Goal: Task Accomplishment & Management: Check status

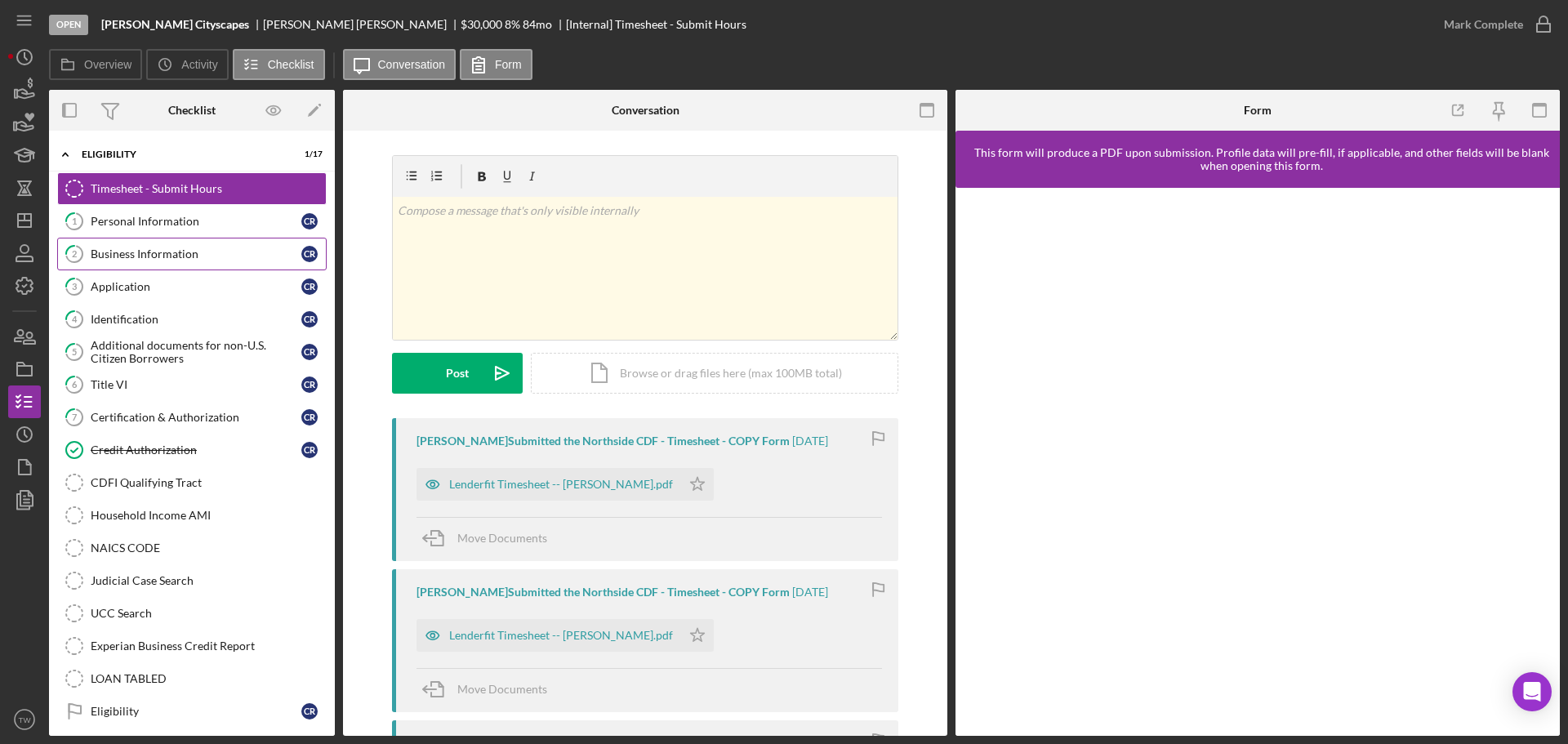
click at [186, 246] on link "2 Business Information C R" at bounding box center [192, 253] width 270 height 32
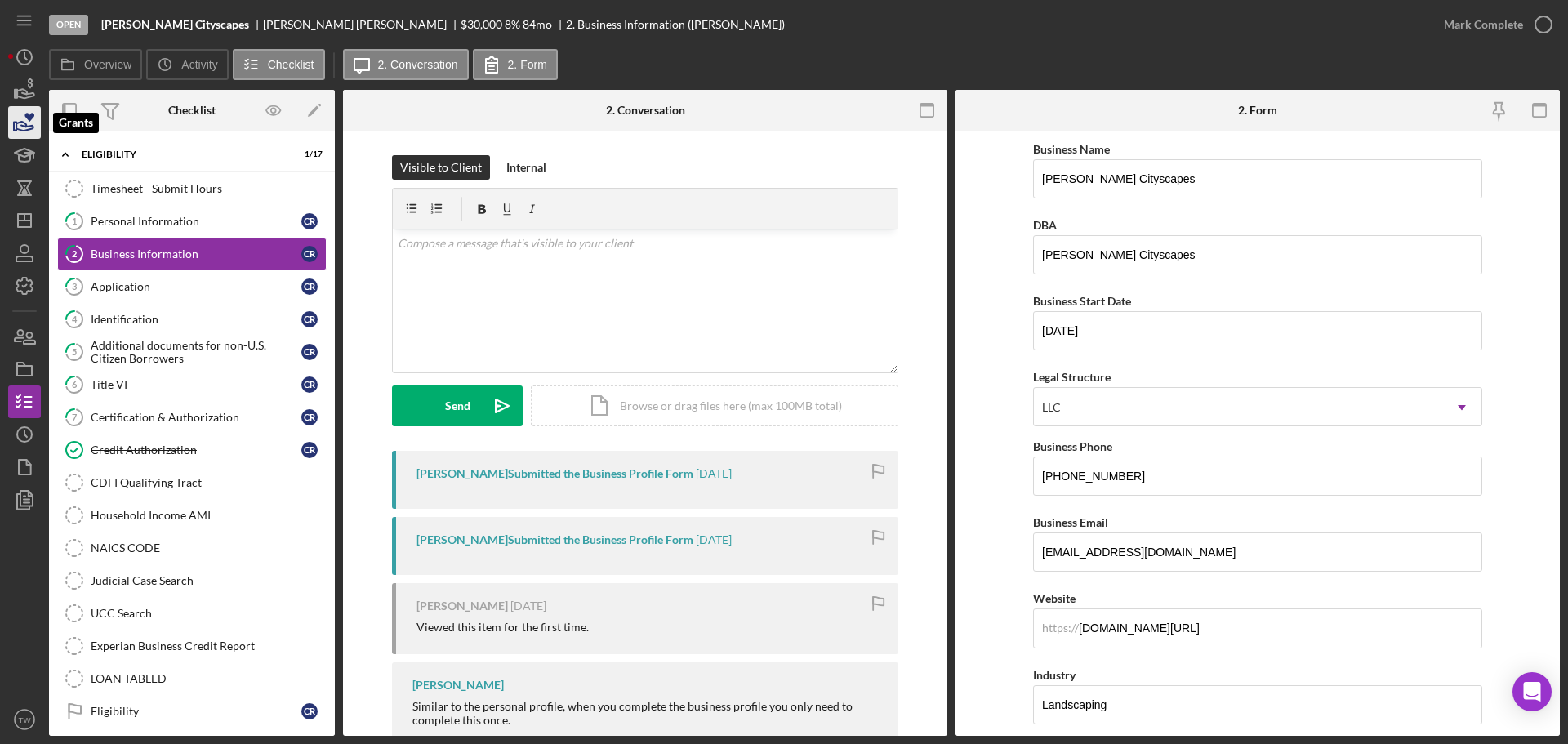
click at [18, 122] on icon "button" at bounding box center [25, 126] width 17 height 9
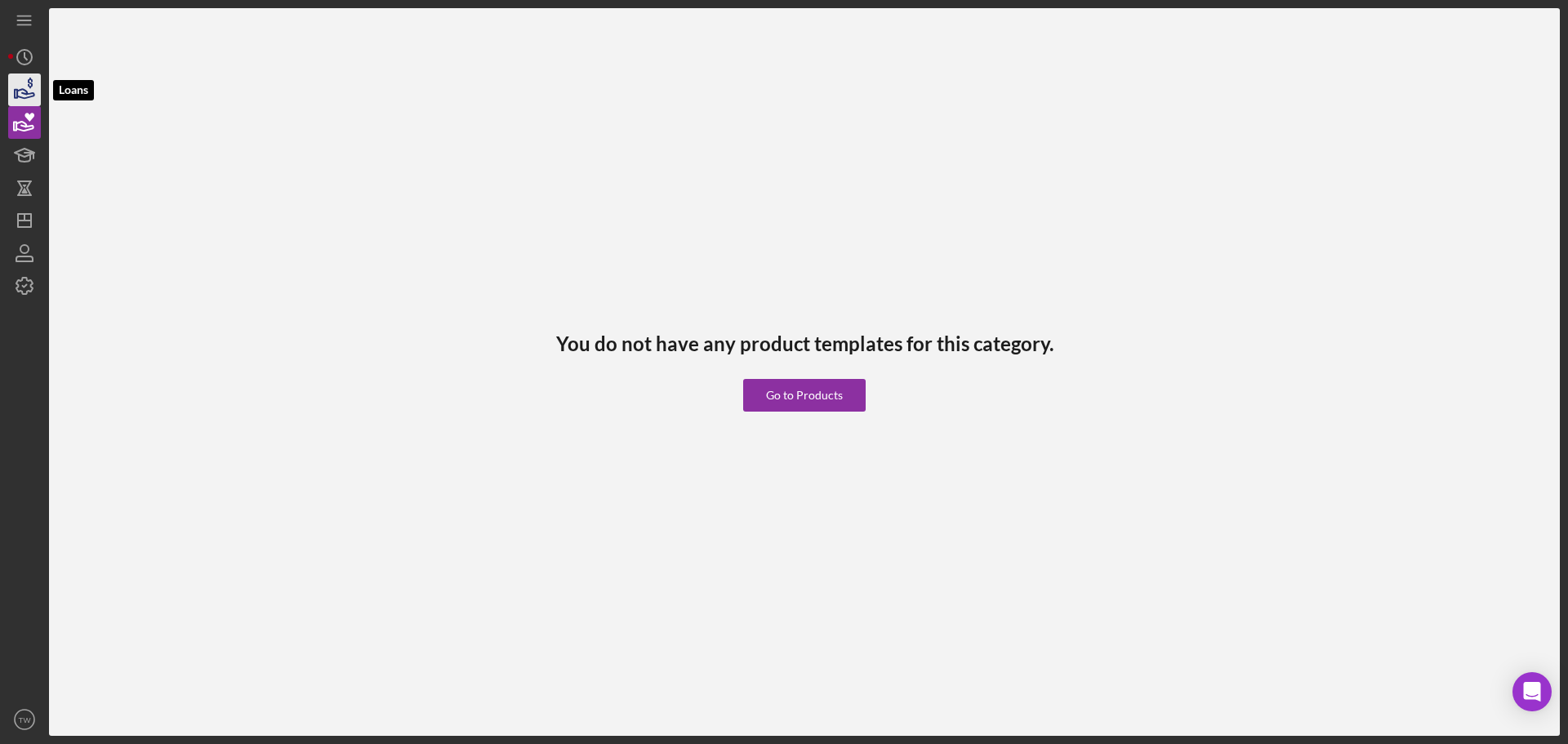
click at [22, 84] on icon "button" at bounding box center [24, 89] width 41 height 41
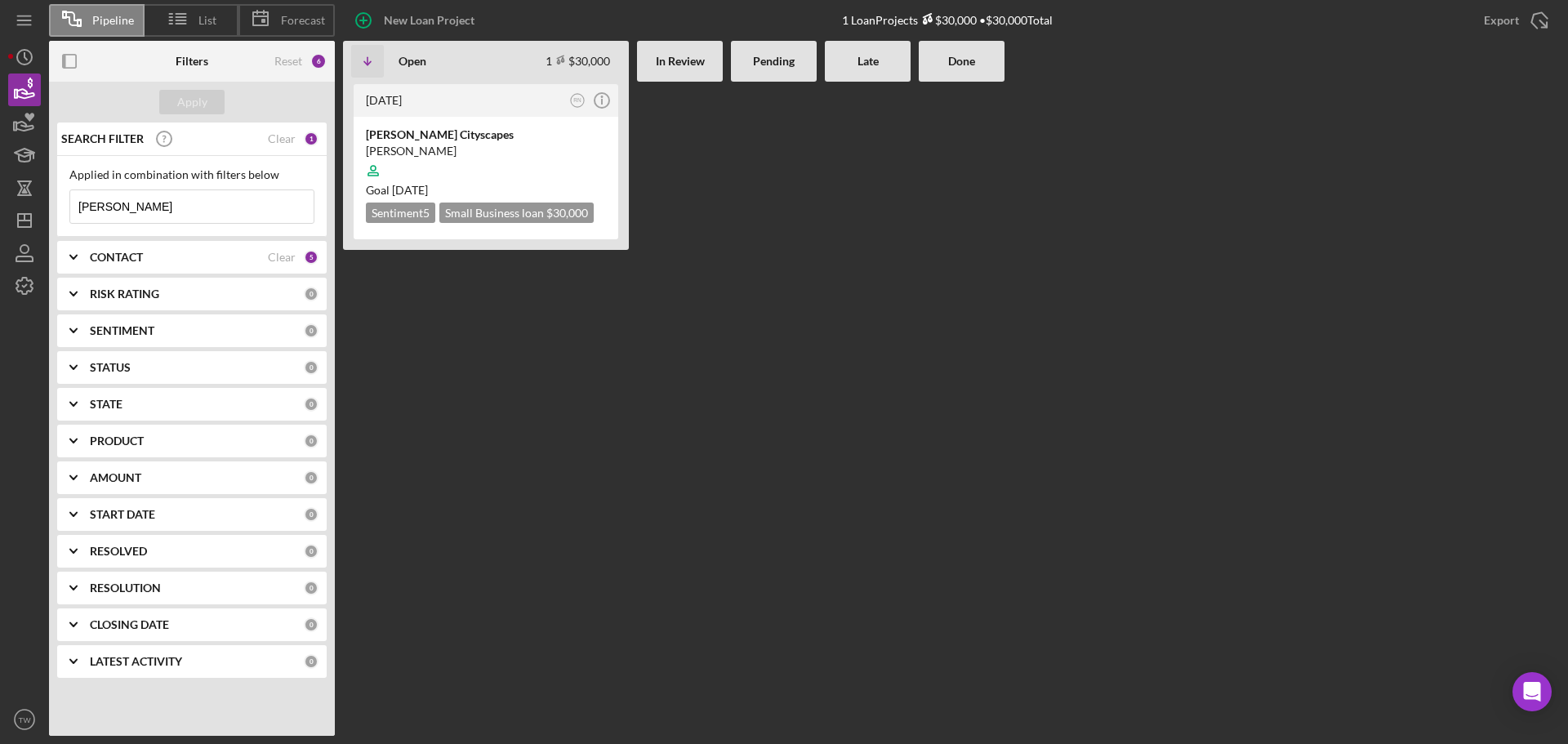
click at [188, 215] on input "[PERSON_NAME]" at bounding box center [191, 206] width 243 height 32
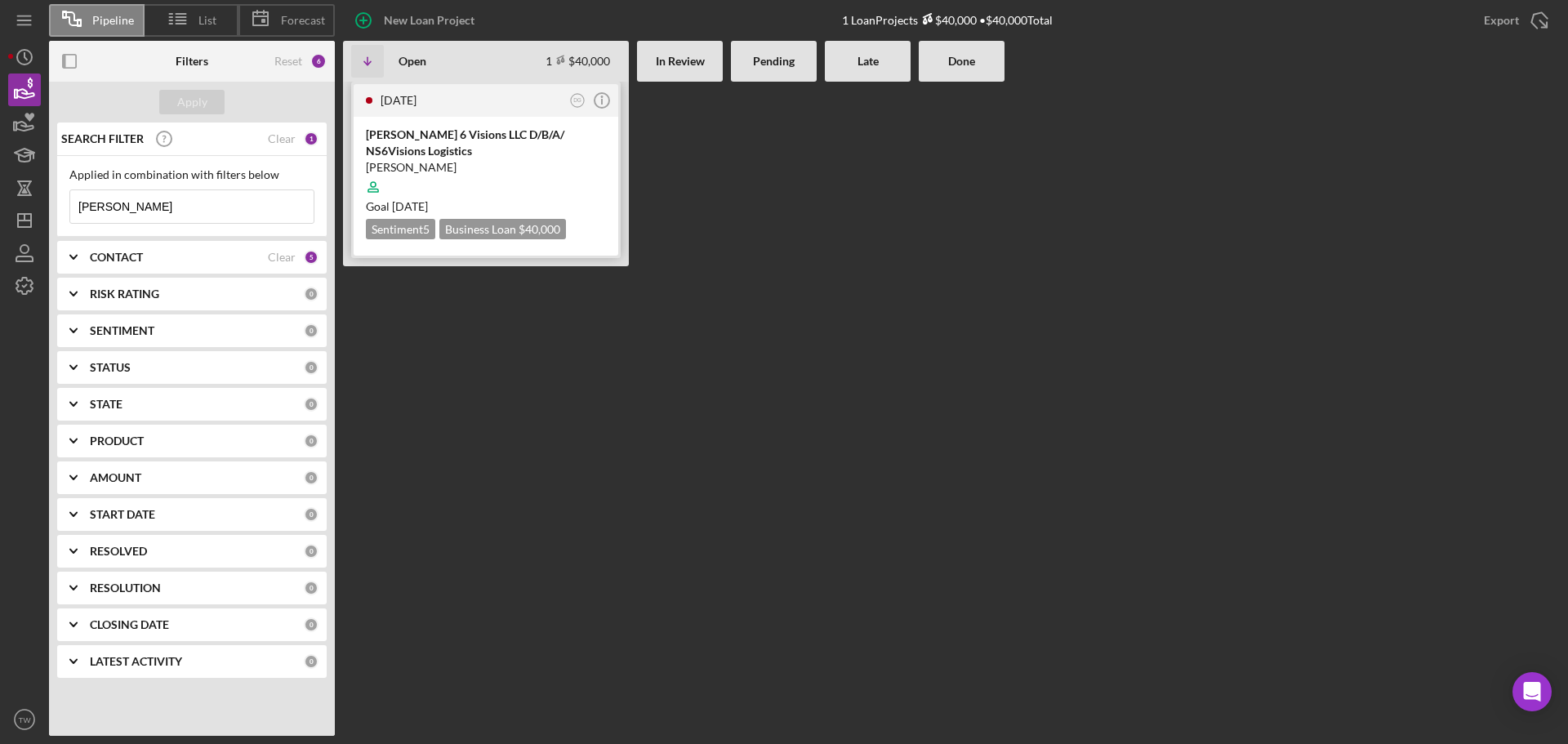
type input "[PERSON_NAME]"
click at [486, 146] on div "[PERSON_NAME] 6 Visions LLC D/B/A/ NS6Visions Logistics" at bounding box center [485, 142] width 240 height 32
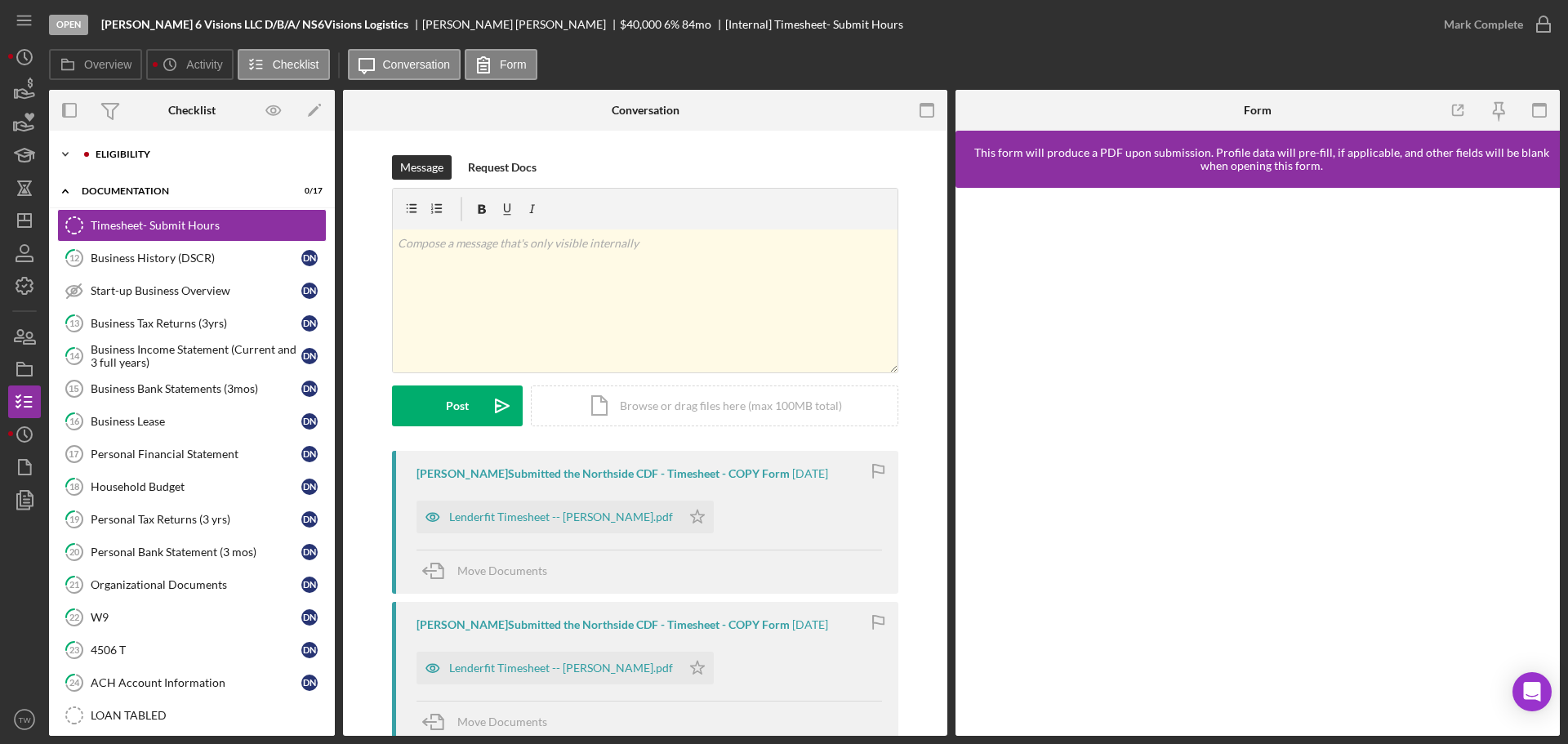
click at [147, 156] on div "Eligibility" at bounding box center [205, 155] width 219 height 10
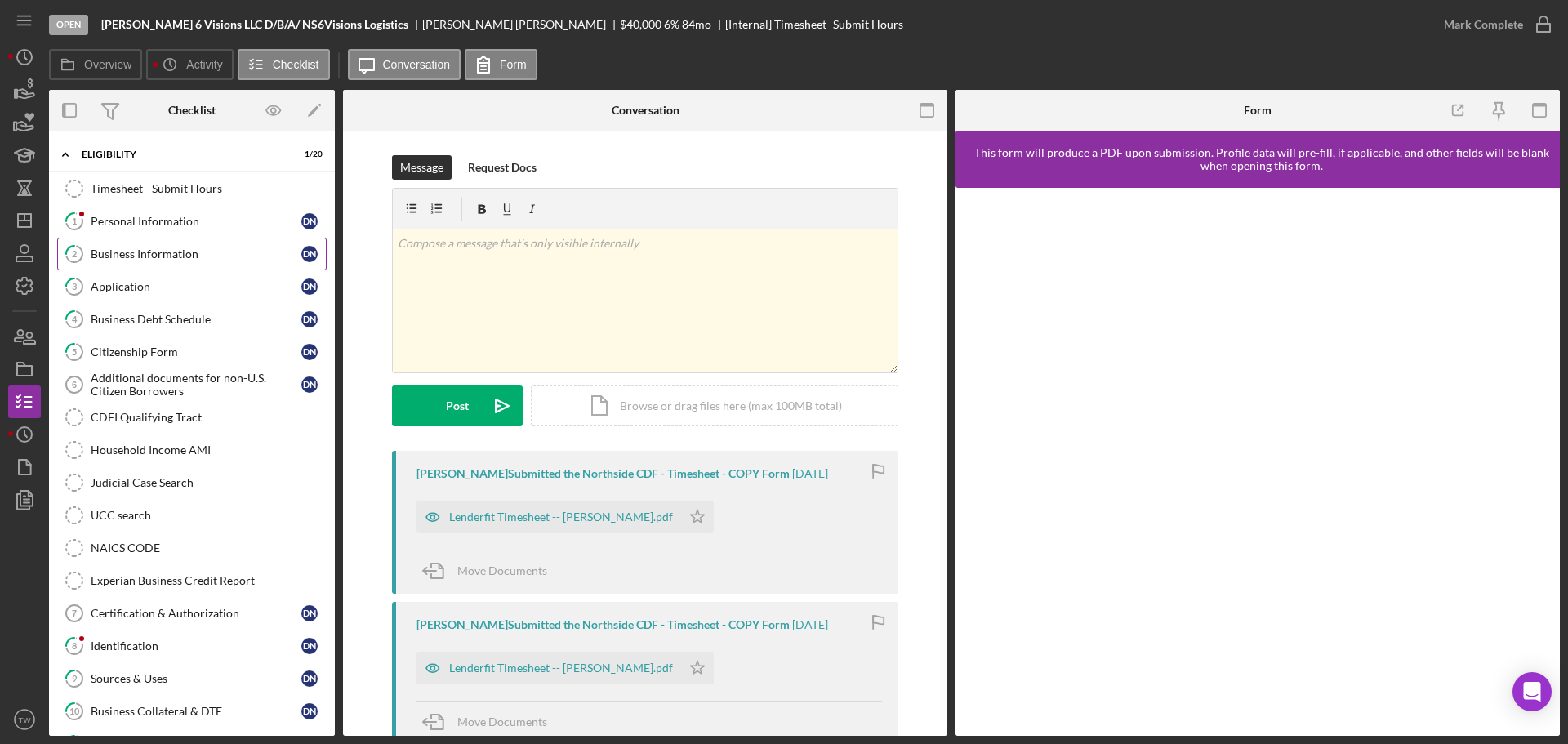
click at [168, 250] on div "Business Information" at bounding box center [196, 254] width 211 height 13
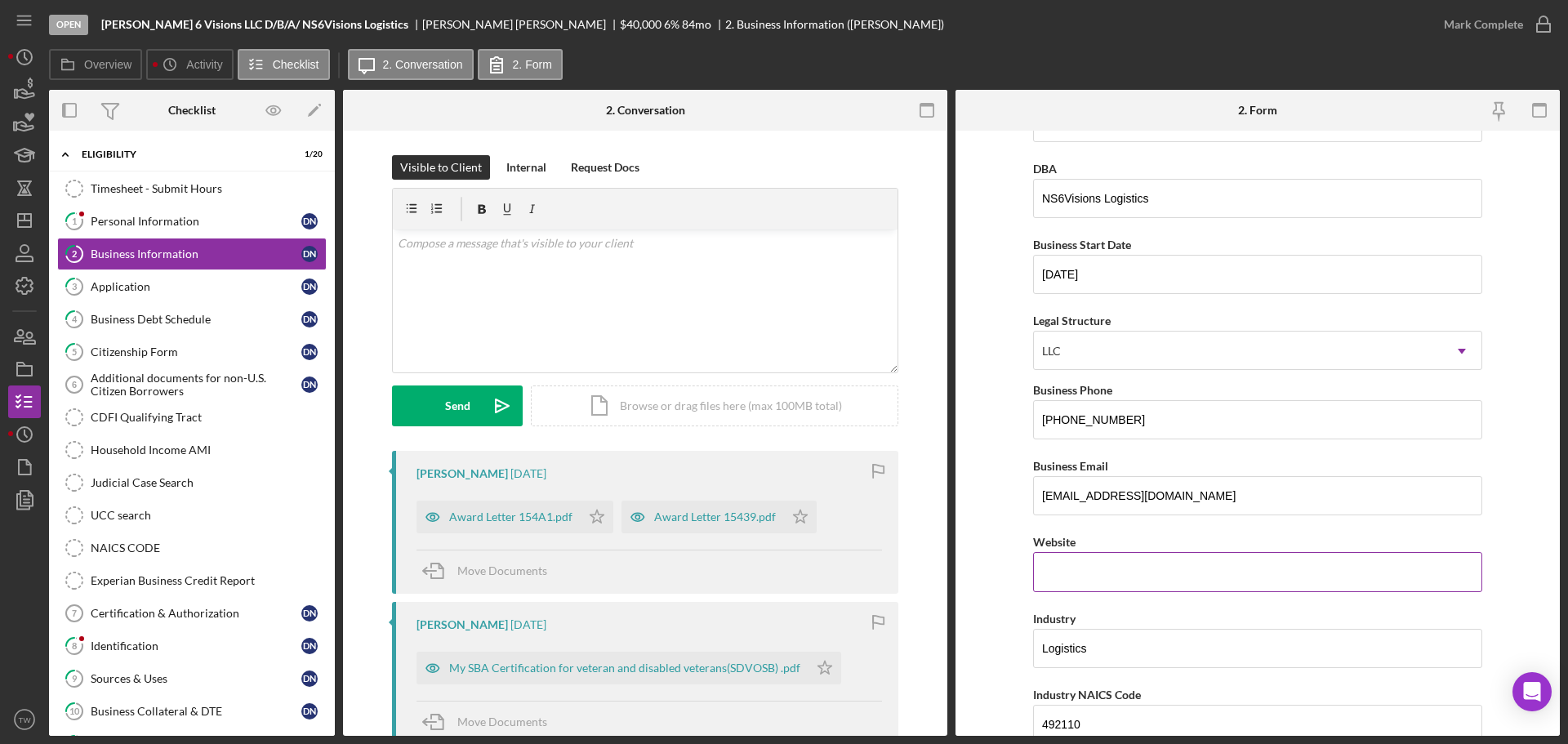
scroll to position [245, 0]
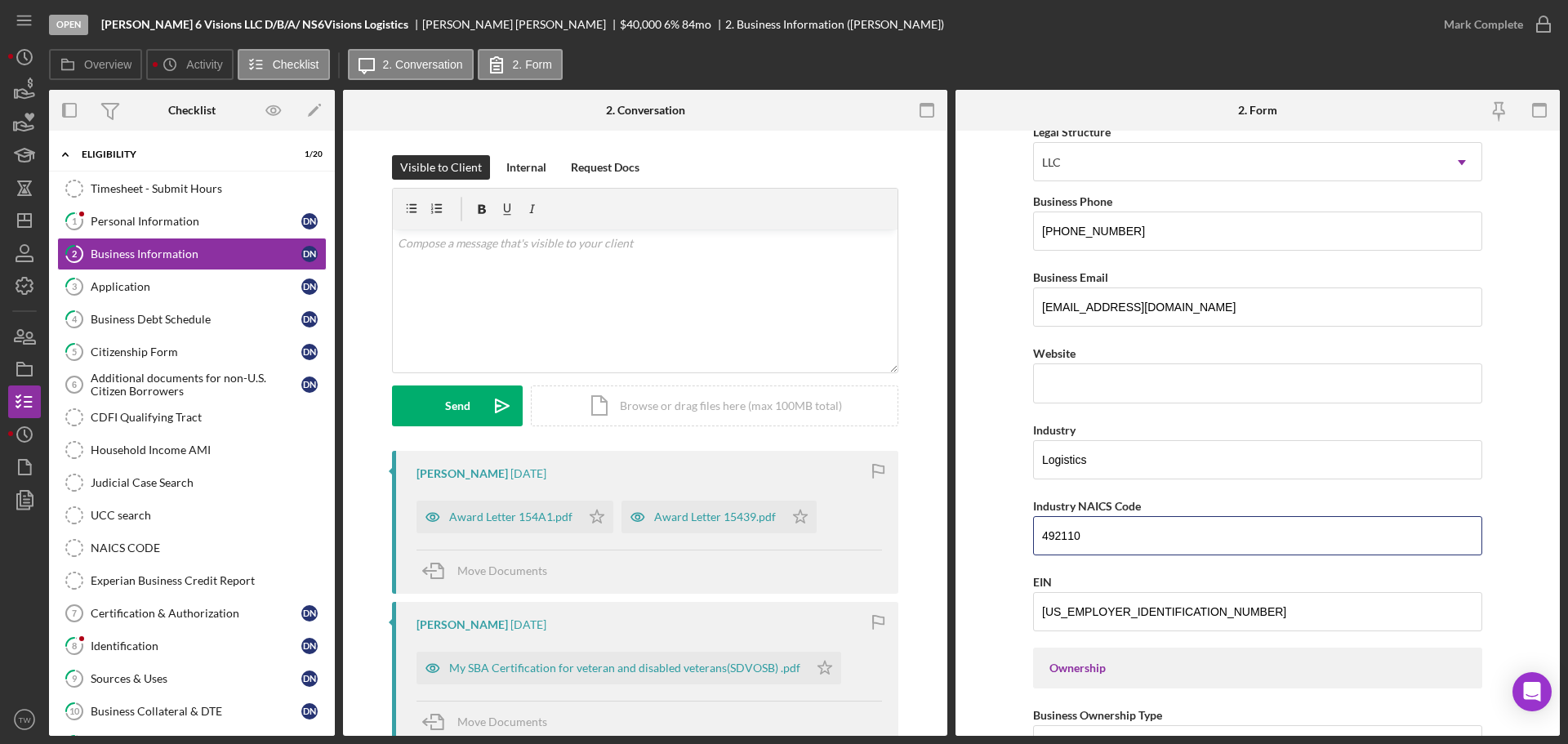
drag, startPoint x: 1126, startPoint y: 539, endPoint x: 880, endPoint y: 539, distance: 246.0
click at [880, 539] on div "Overview Internal Workflow Stage Open Icon/Dropdown Arrow Archive (can unarchiv…" at bounding box center [804, 413] width 1511 height 646
